Goal: Communication & Community: Answer question/provide support

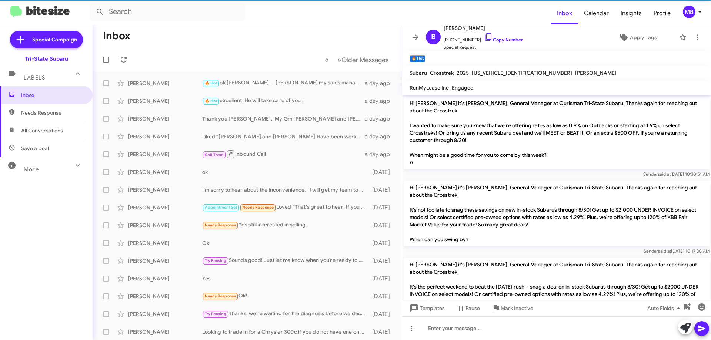
scroll to position [248, 0]
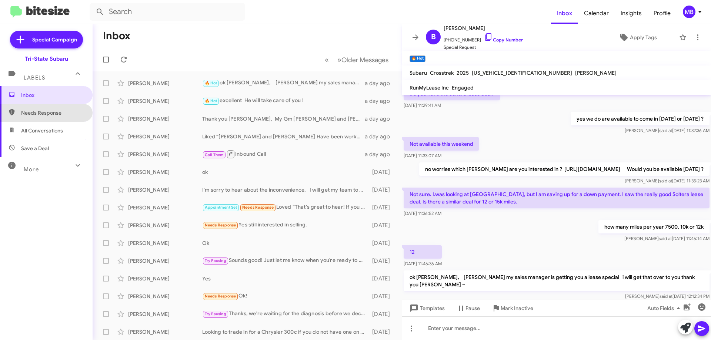
click at [46, 113] on span "Needs Response" at bounding box center [52, 112] width 63 height 7
type input "in:needs-response"
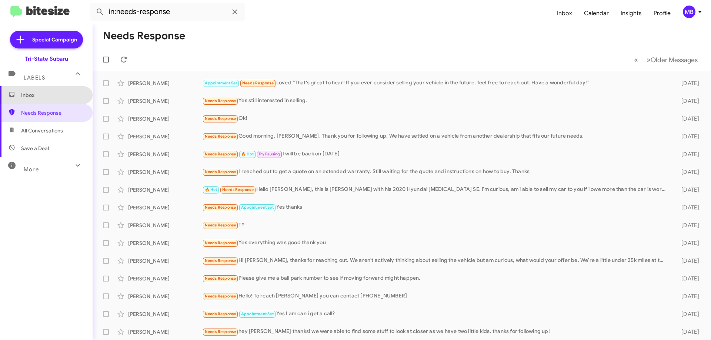
click at [67, 95] on span "Inbox" at bounding box center [52, 94] width 63 height 7
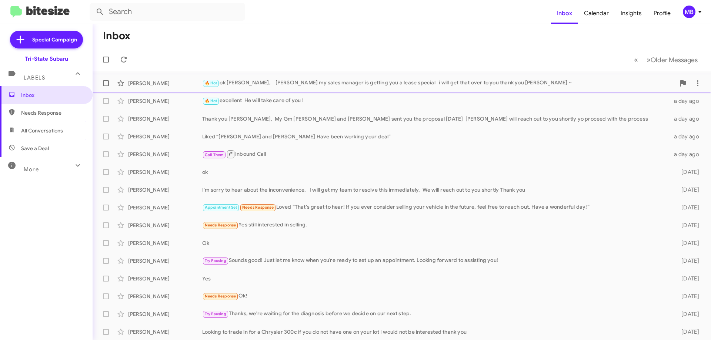
click at [162, 87] on div "[PERSON_NAME] 🔥 Hot ok [PERSON_NAME], [PERSON_NAME] my sales manager is getting…" at bounding box center [402, 83] width 607 height 15
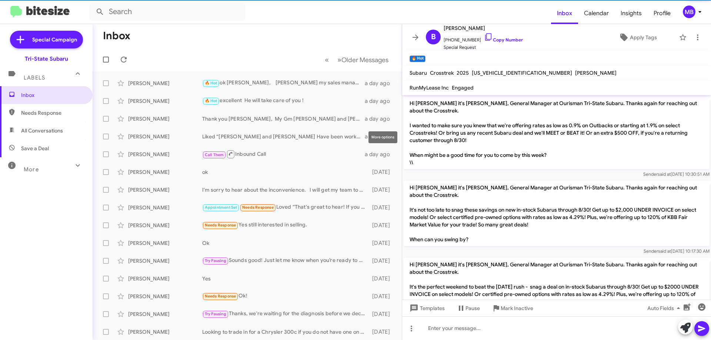
scroll to position [248, 0]
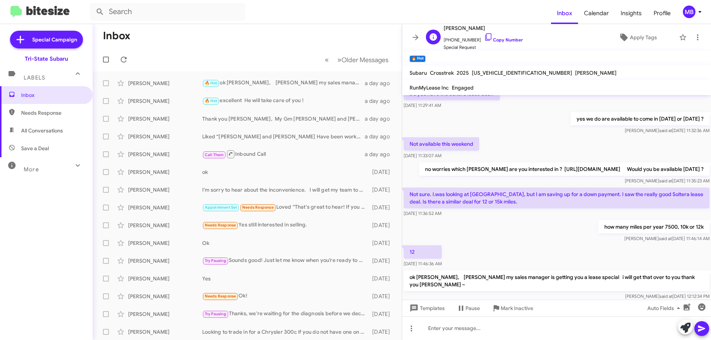
click at [506, 43] on span "[PHONE_NUMBER] Copy Number" at bounding box center [483, 38] width 79 height 11
click at [509, 38] on link "Copy Number" at bounding box center [503, 40] width 39 height 6
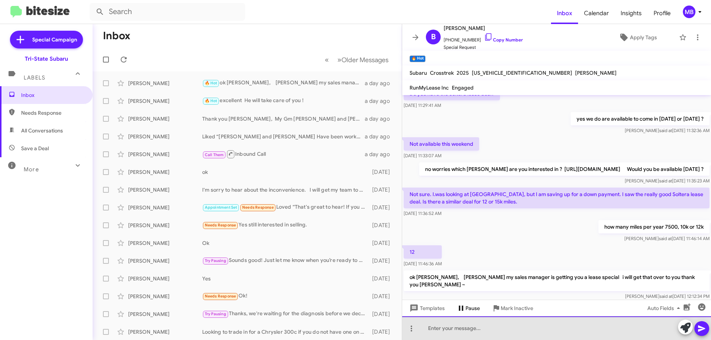
drag, startPoint x: 438, startPoint y: 320, endPoint x: 450, endPoint y: 307, distance: 17.8
click at [446, 309] on div "Hi [PERSON_NAME] it's [PERSON_NAME], General Manager at Ourisman Tri-State Suba…" at bounding box center [556, 217] width 309 height 245
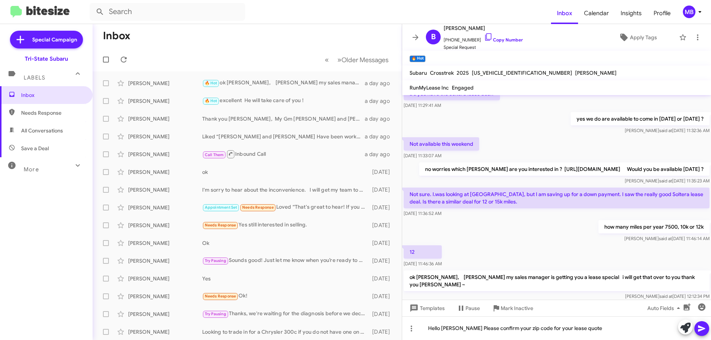
click at [698, 326] on icon at bounding box center [701, 328] width 9 height 9
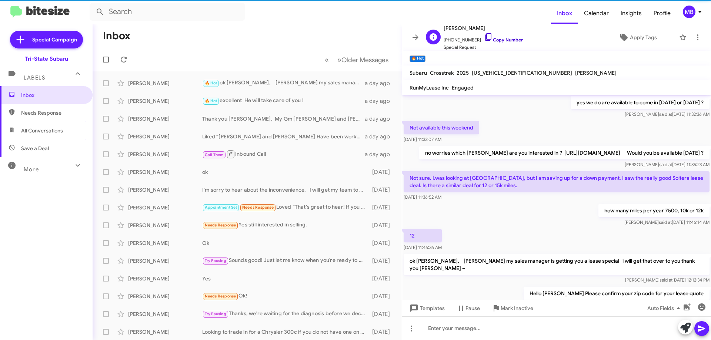
click at [499, 42] on link "Copy Number" at bounding box center [503, 40] width 39 height 6
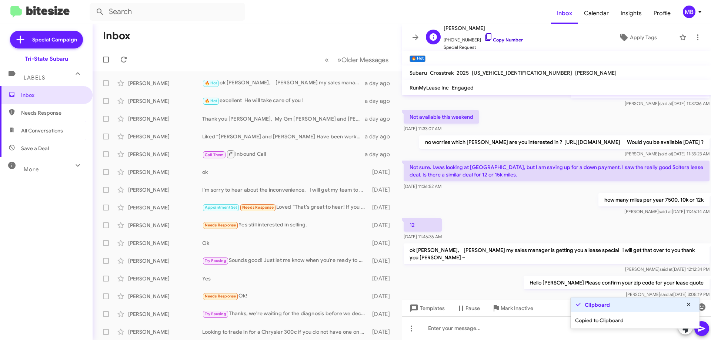
click at [498, 40] on link "Copy Number" at bounding box center [503, 40] width 39 height 6
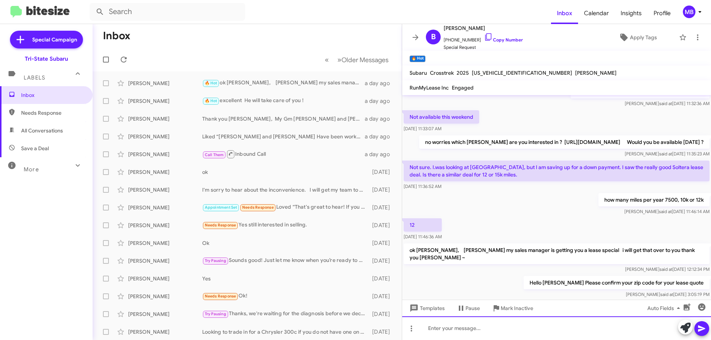
click at [534, 328] on div at bounding box center [556, 329] width 309 height 24
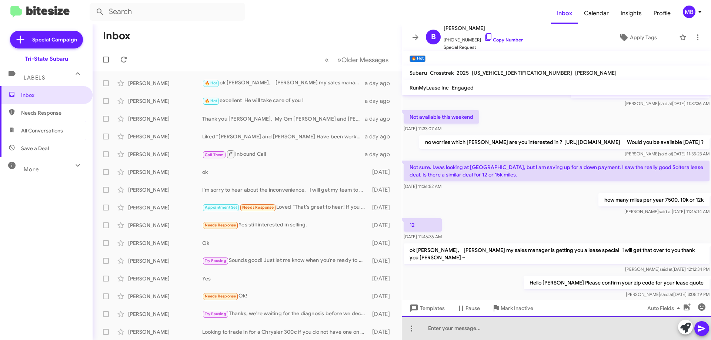
click at [541, 329] on div at bounding box center [556, 329] width 309 height 24
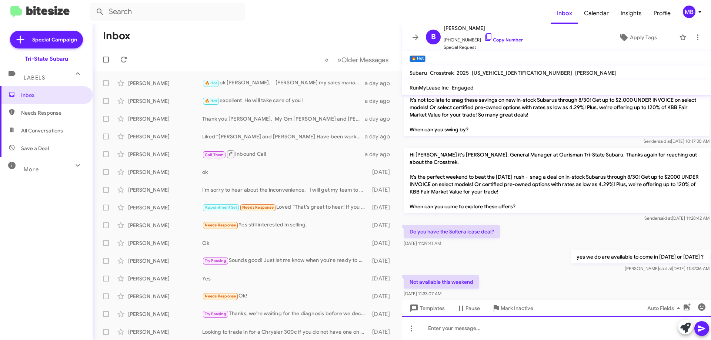
scroll to position [0, 0]
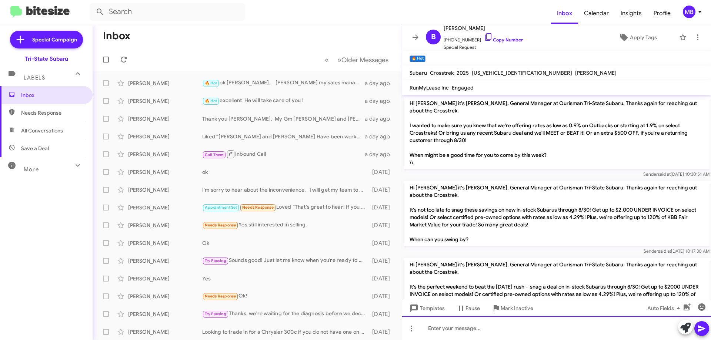
click at [441, 334] on div at bounding box center [556, 329] width 309 height 24
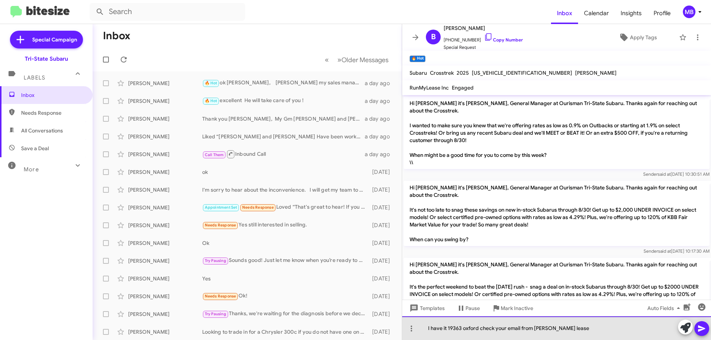
click at [555, 329] on div "I have it 19363 oxford check your email from [PERSON_NAME] lease" at bounding box center [556, 329] width 309 height 24
click at [568, 329] on div "I have it 19363 oxford check your email from [PERSON_NAME] for your lease" at bounding box center [556, 329] width 309 height 24
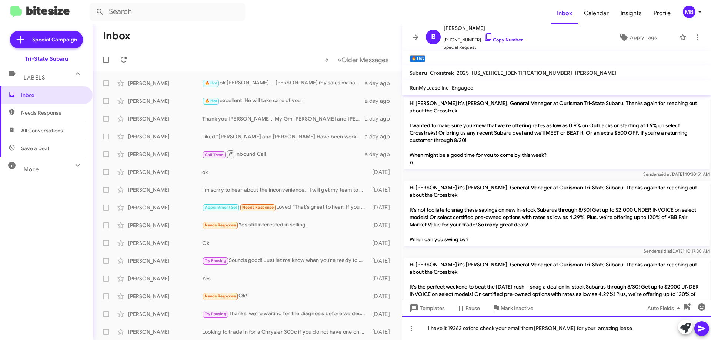
click at [614, 330] on div "I have it 19363 oxford check your email from [PERSON_NAME] for your amazing lea…" at bounding box center [556, 329] width 309 height 24
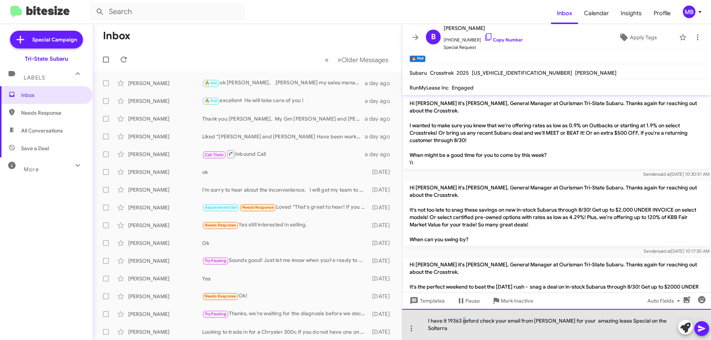
click at [464, 328] on div "I have it 19363 oxford check your email from [PERSON_NAME] for your amazing lea…" at bounding box center [556, 324] width 309 height 31
click at [481, 329] on div "I have it 19363 Oxford check your email from [PERSON_NAME] for your amazing lea…" at bounding box center [556, 324] width 309 height 31
click at [552, 321] on div "I have it 19363 [GEOGRAPHIC_DATA] Please check your email from [PERSON_NAME] fo…" at bounding box center [556, 324] width 309 height 31
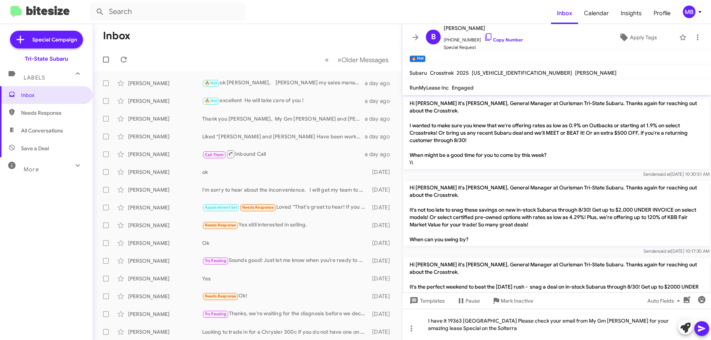
click at [704, 330] on icon at bounding box center [701, 328] width 9 height 9
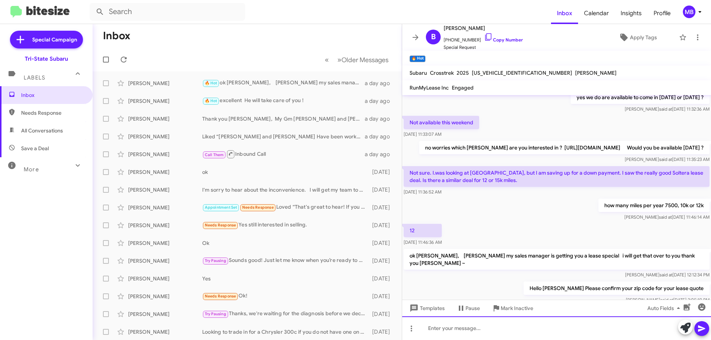
scroll to position [302, 0]
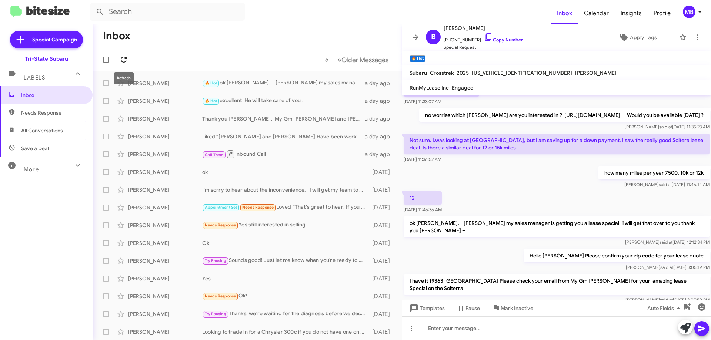
click at [119, 54] on button at bounding box center [123, 59] width 15 height 15
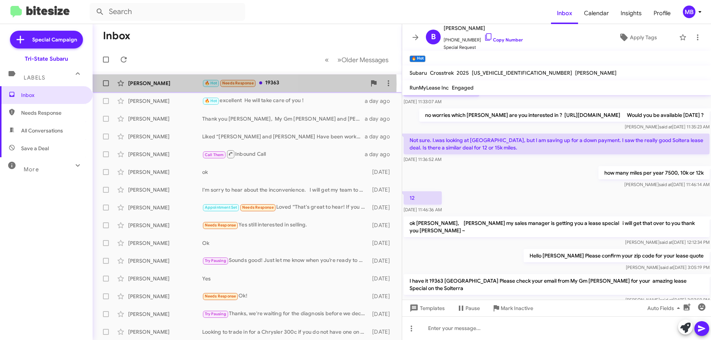
click at [159, 84] on div "[PERSON_NAME]" at bounding box center [165, 83] width 74 height 7
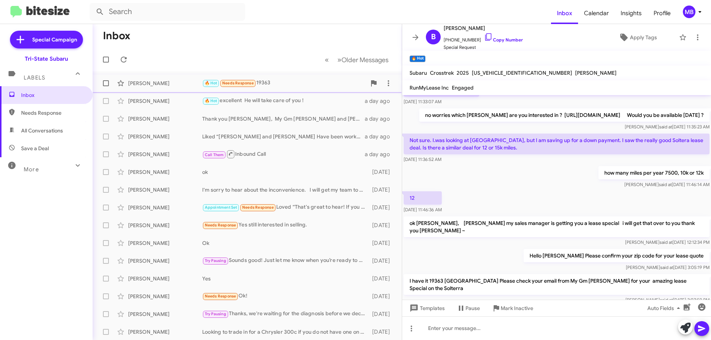
click at [253, 83] on span "Needs Response" at bounding box center [237, 83] width 31 height 5
click at [159, 81] on div "[PERSON_NAME]" at bounding box center [165, 83] width 74 height 7
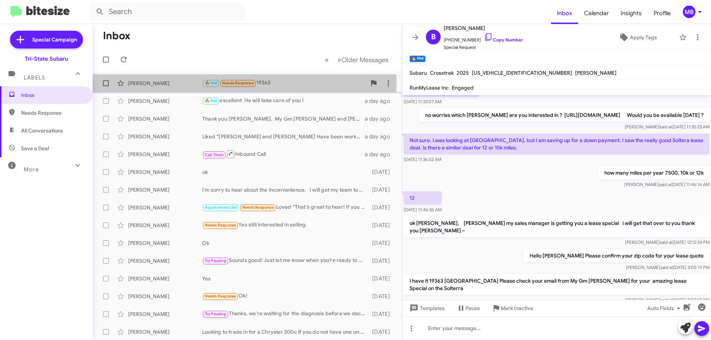
click at [159, 81] on div "[PERSON_NAME]" at bounding box center [165, 83] width 74 height 7
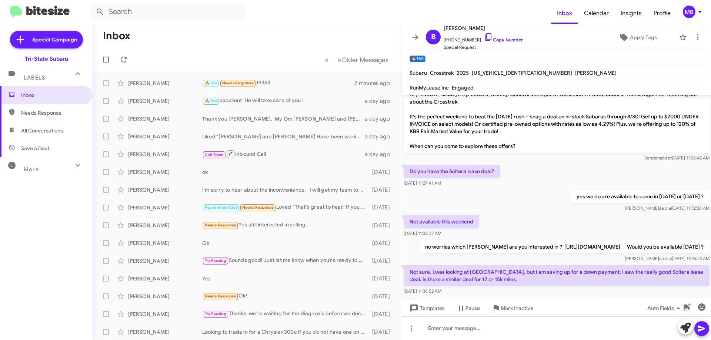
scroll to position [43, 0]
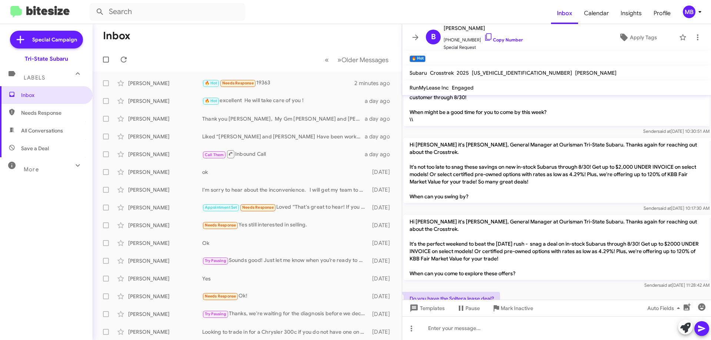
click at [40, 72] on div "Labels" at bounding box center [39, 75] width 66 height 14
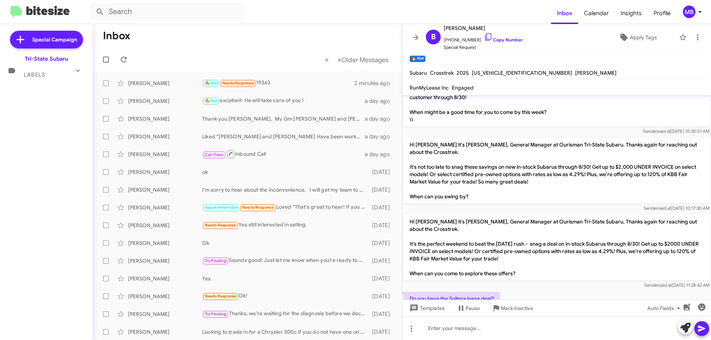
click at [40, 79] on mat-expansion-panel-header "Labels" at bounding box center [46, 72] width 93 height 18
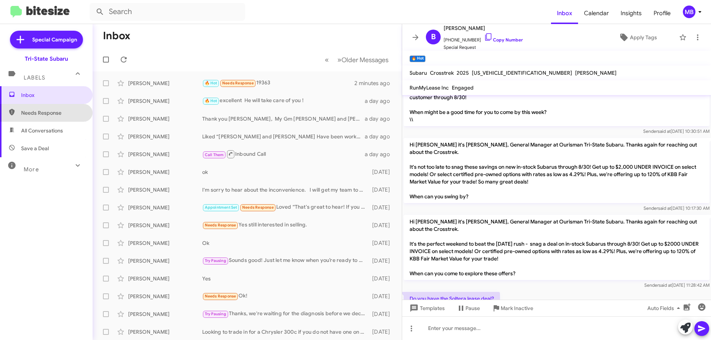
click at [49, 116] on span "Needs Response" at bounding box center [52, 112] width 63 height 7
type input "in:needs-response"
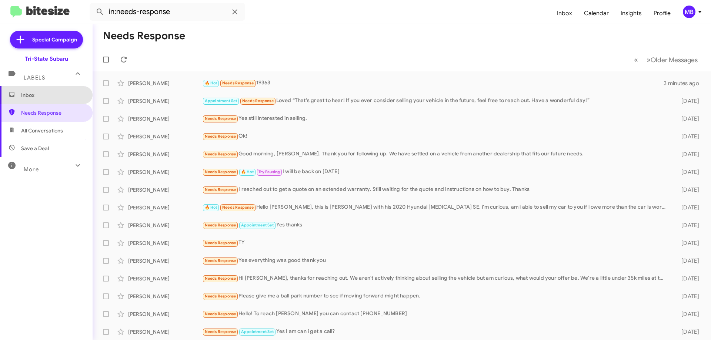
click at [50, 99] on span "Inbox" at bounding box center [52, 94] width 63 height 7
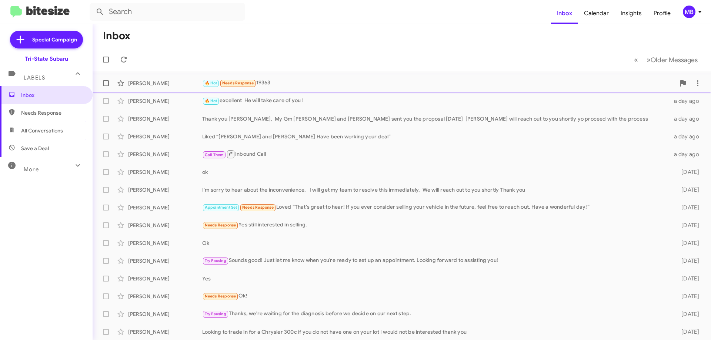
click at [167, 90] on div "[PERSON_NAME] 🔥 Hot Needs Response 19363 6 minutes ago" at bounding box center [402, 83] width 607 height 15
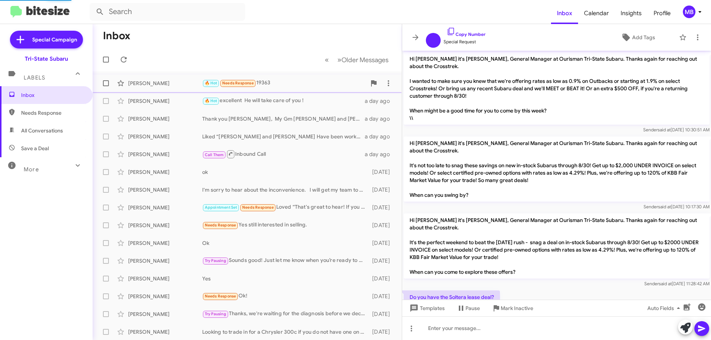
scroll to position [285, 0]
